Goal: Navigation & Orientation: Go to known website

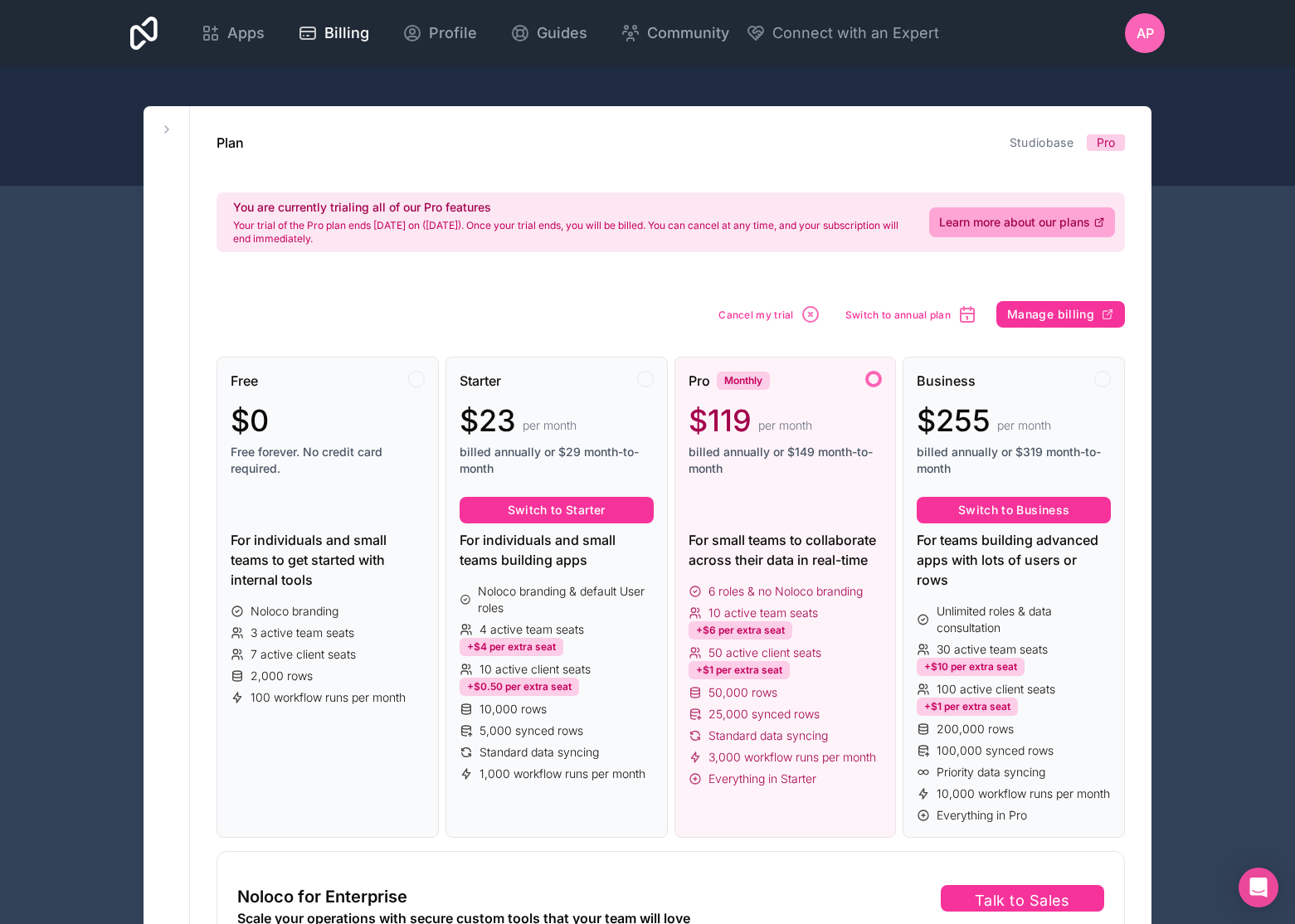
scroll to position [81, 0]
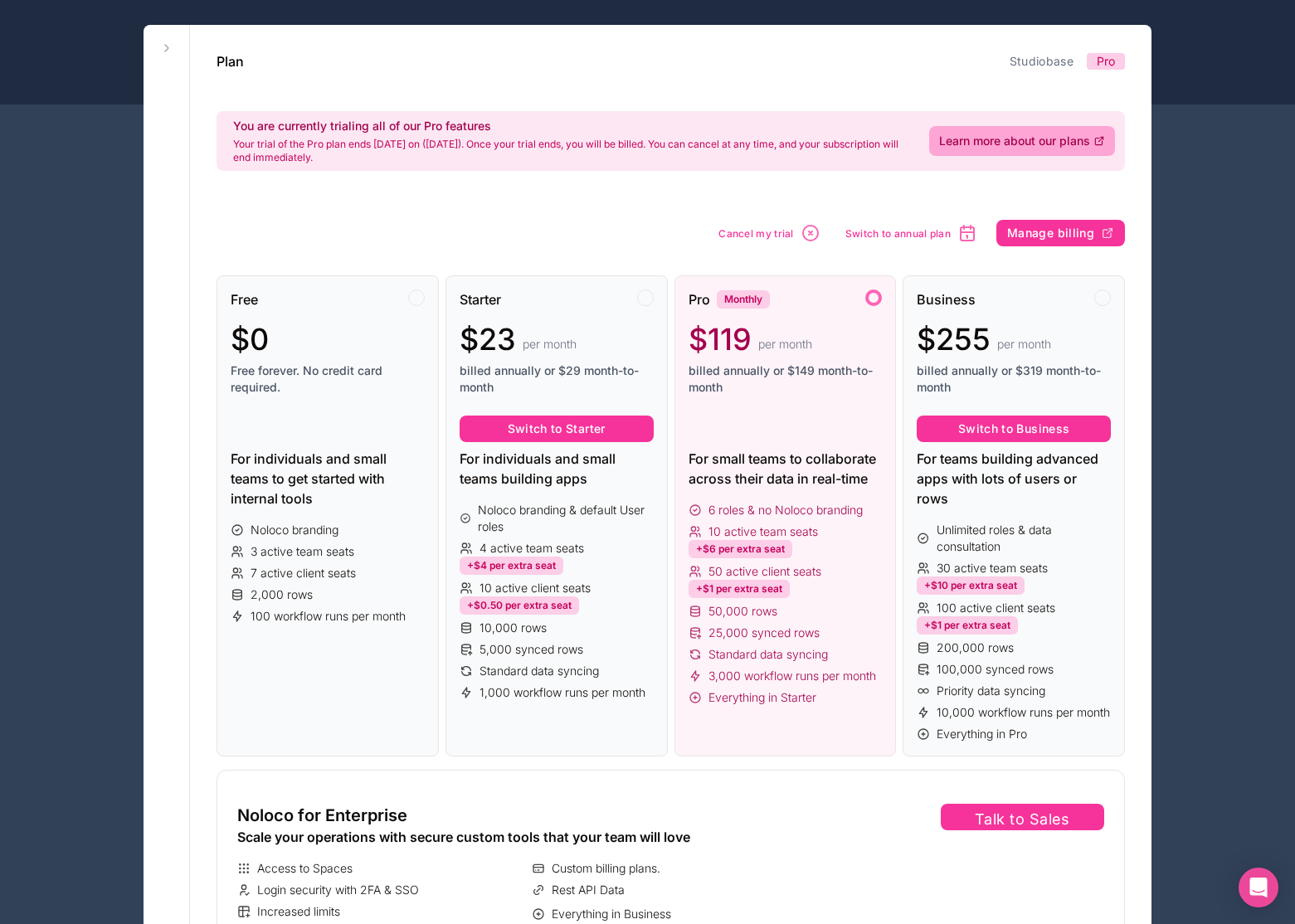
click at [170, 50] on icon at bounding box center [167, 49] width 13 height 13
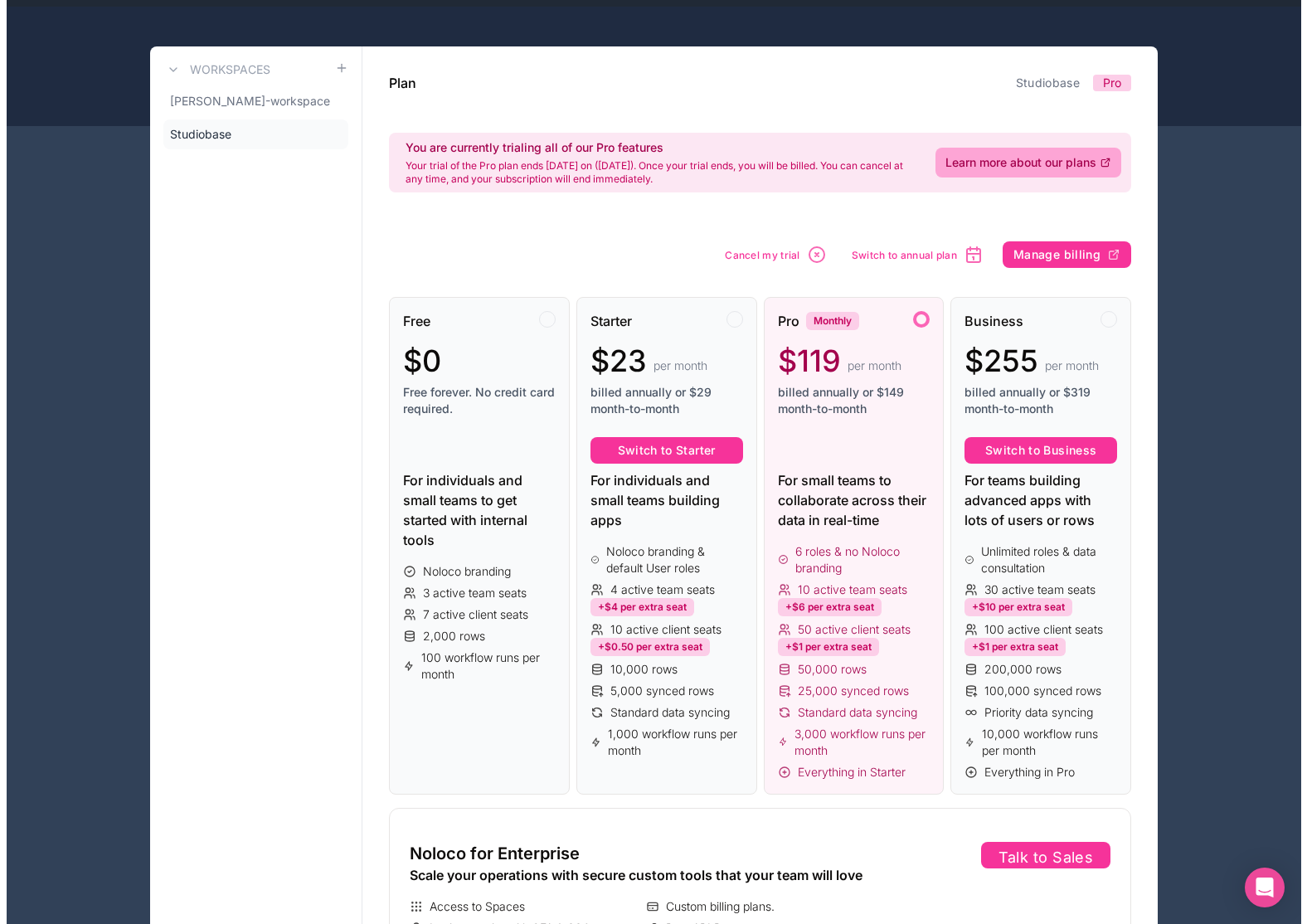
scroll to position [0, 0]
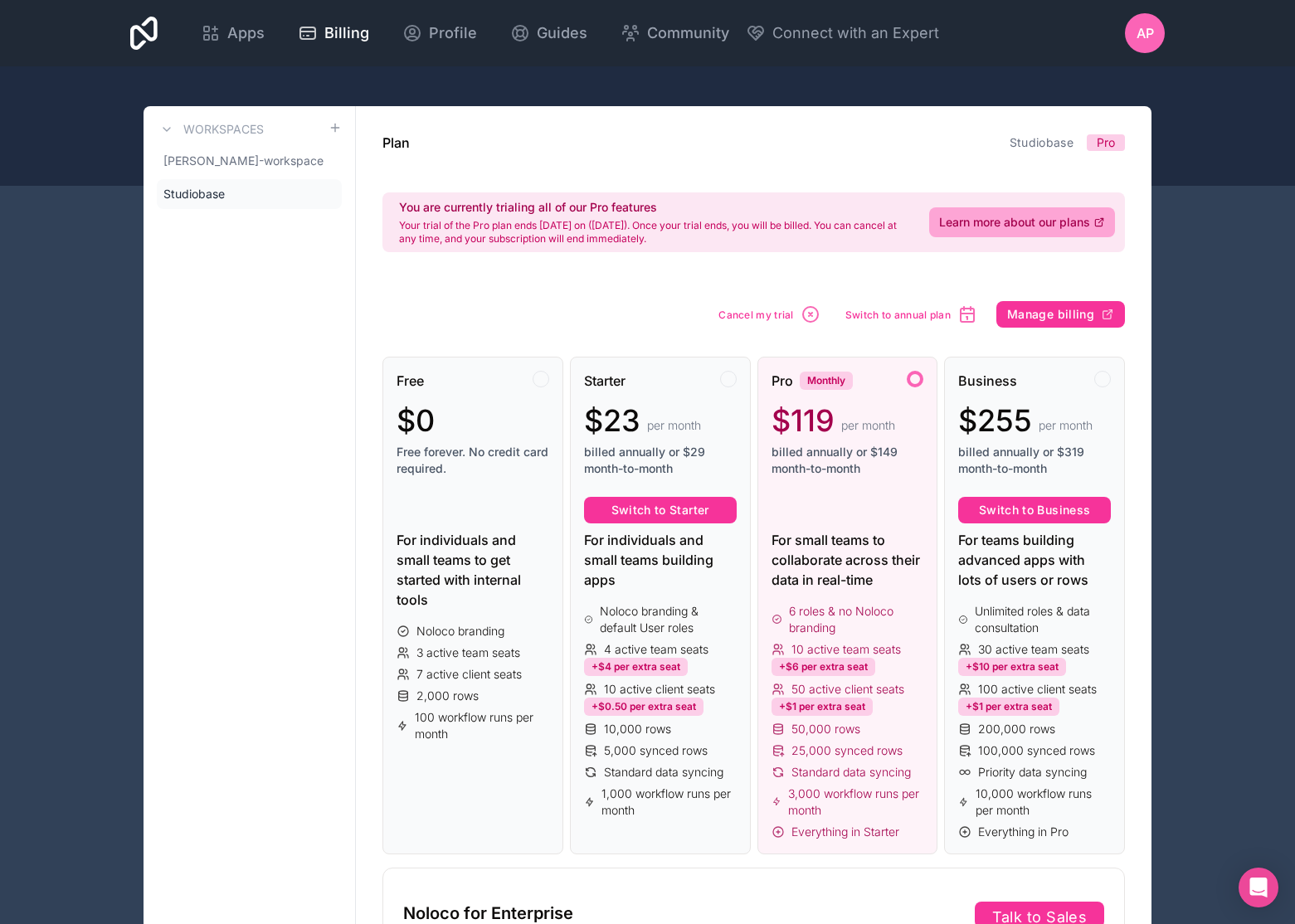
click at [151, 33] on icon at bounding box center [144, 33] width 28 height 40
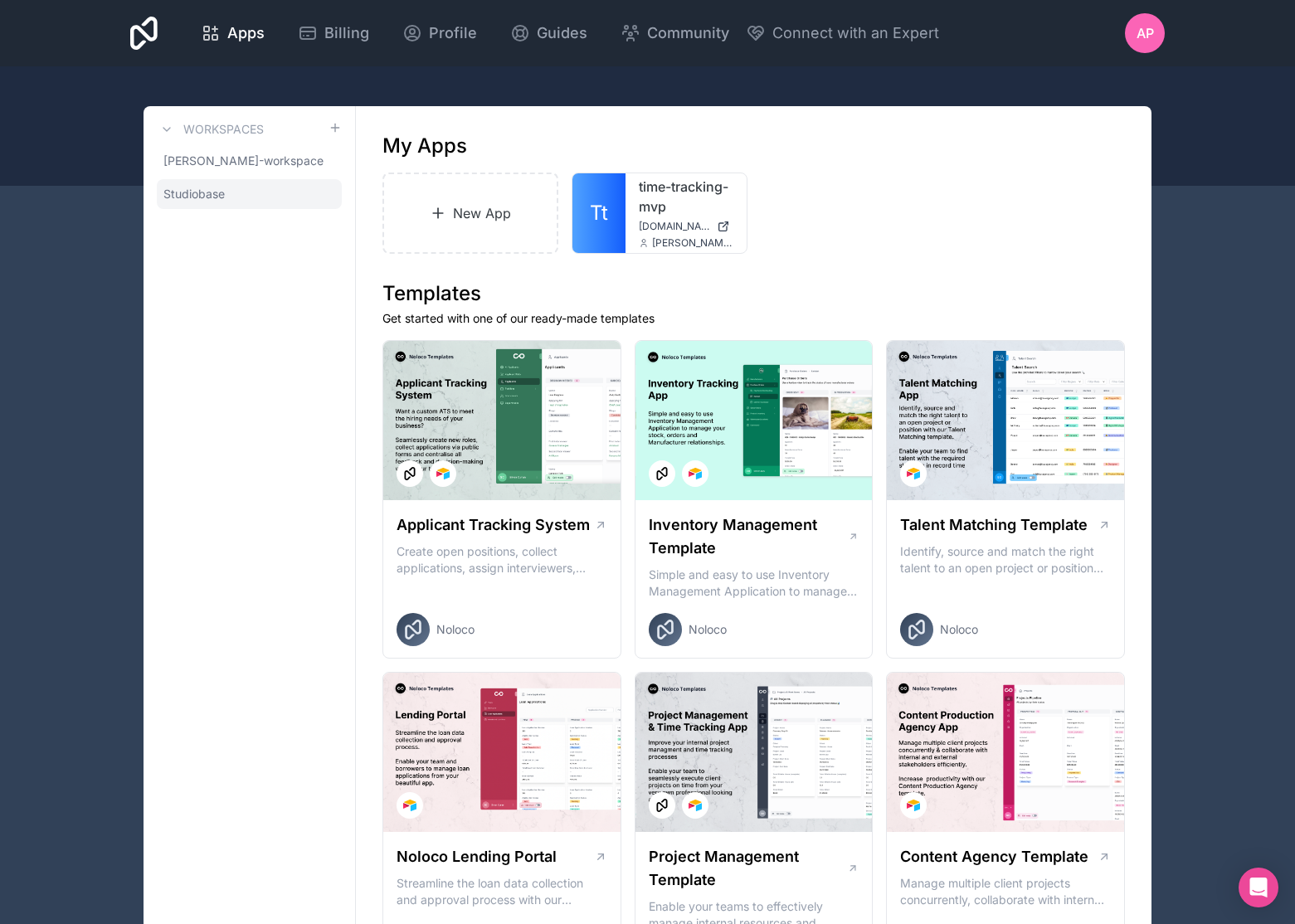
click at [193, 194] on span "Studiobase" at bounding box center [194, 193] width 61 height 16
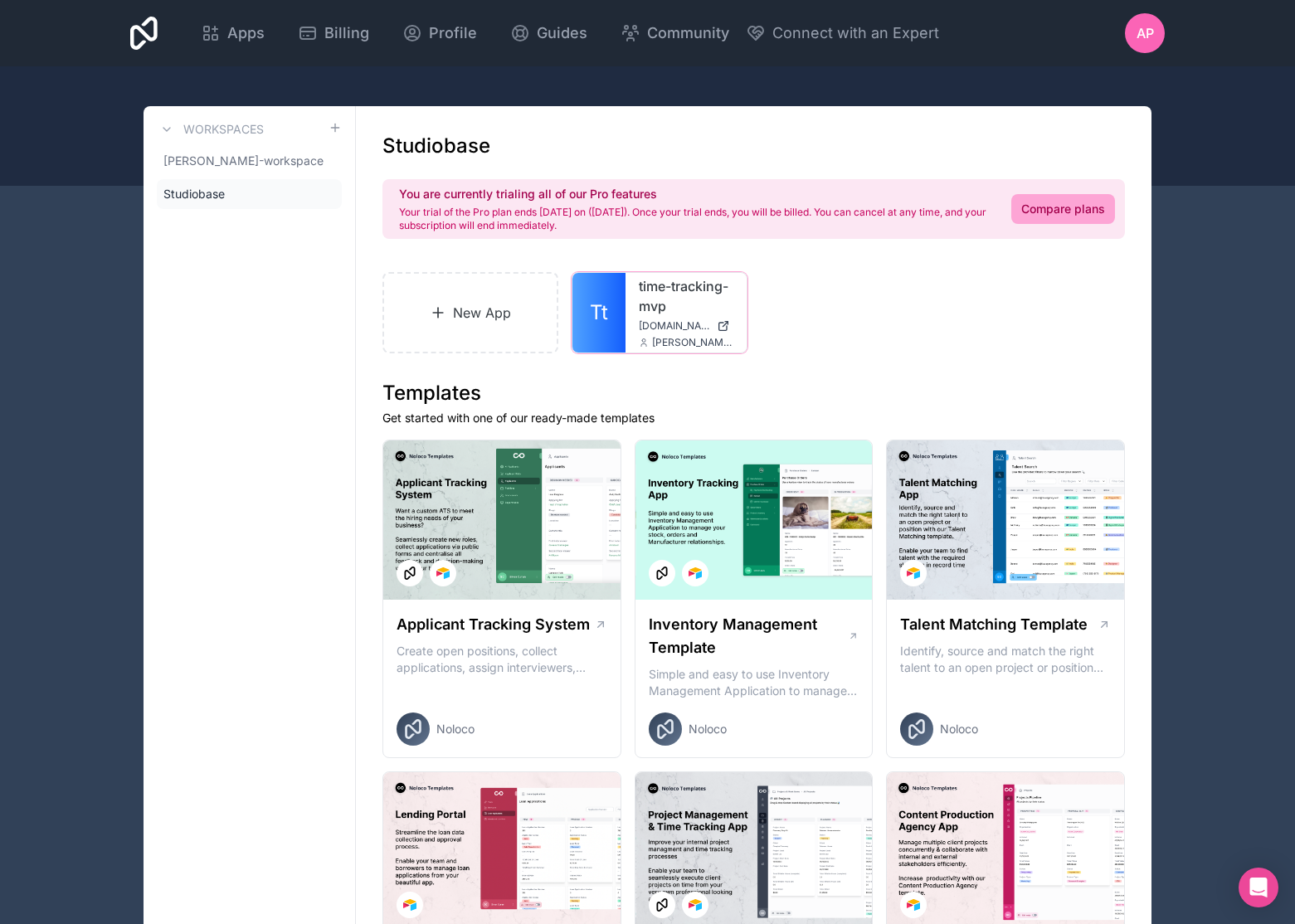
click at [613, 311] on link "Tt" at bounding box center [599, 312] width 53 height 80
